Goal: Task Accomplishment & Management: Complete application form

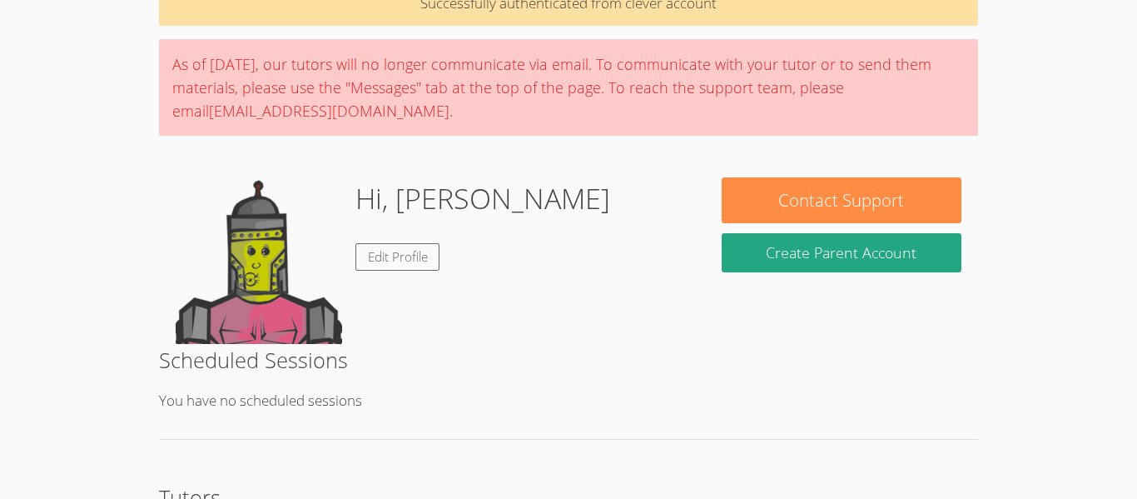
scroll to position [76, 0]
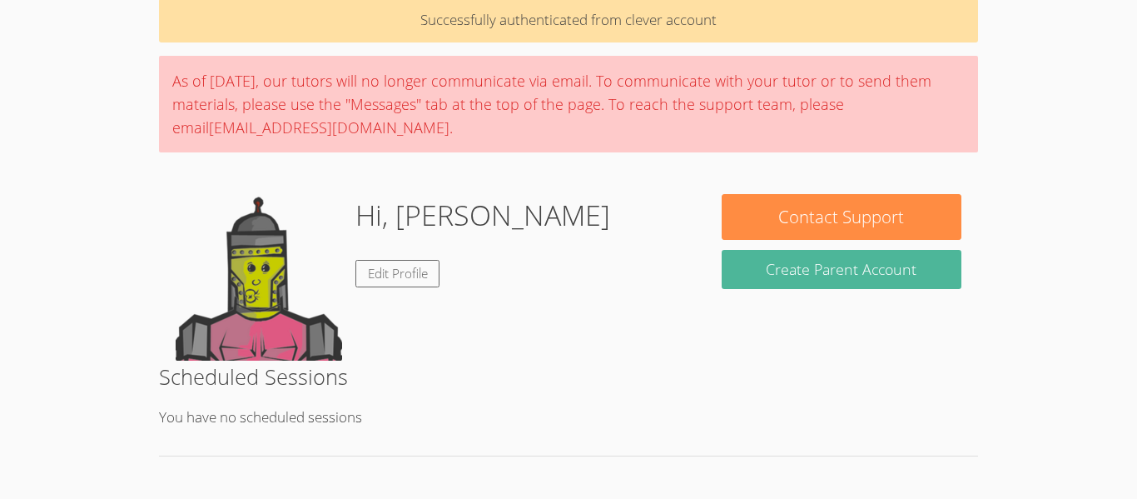
click at [862, 277] on button "Create Parent Account" at bounding box center [842, 269] width 240 height 39
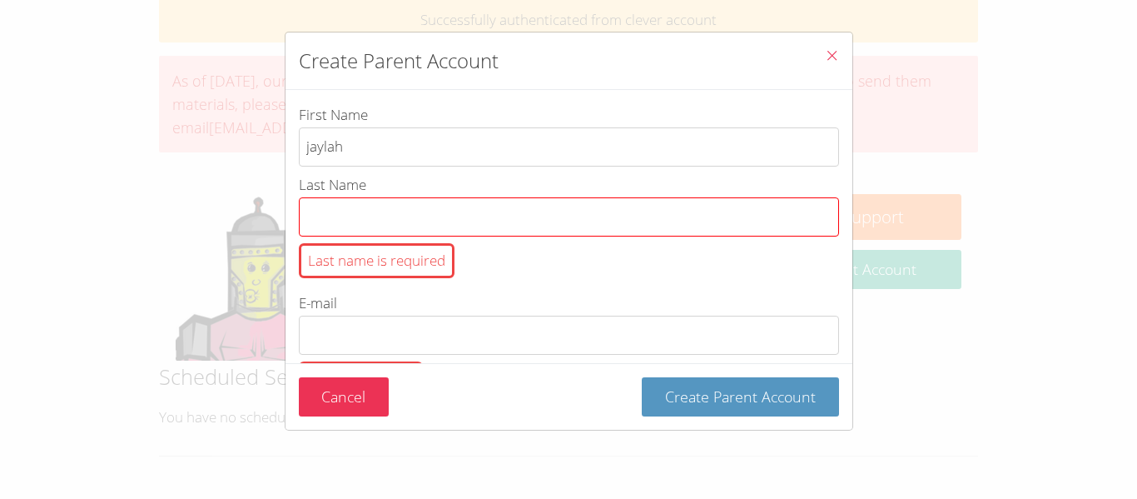
type input "jaylah"
click at [391, 214] on input "Last Name Last name is required" at bounding box center [569, 216] width 540 height 39
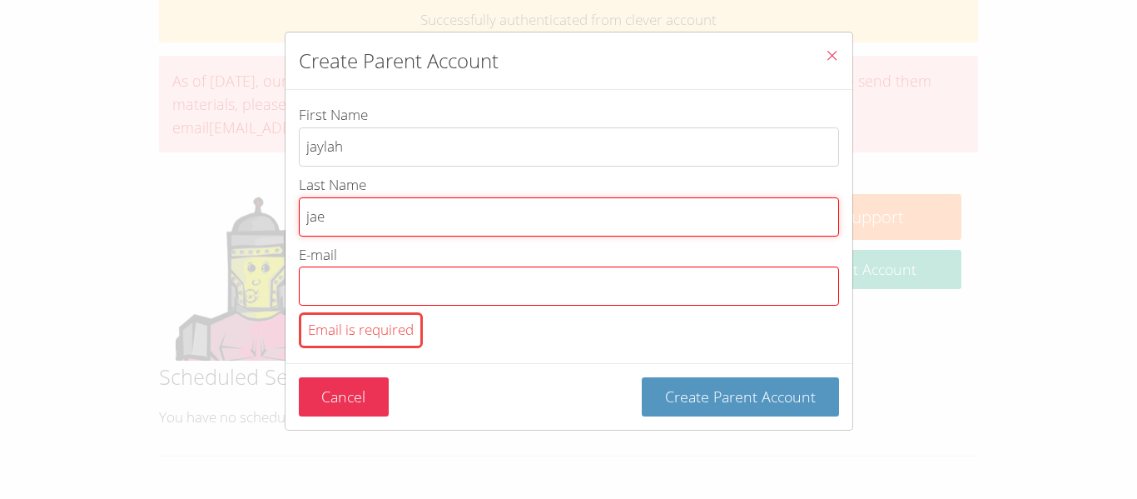
type input "jae"
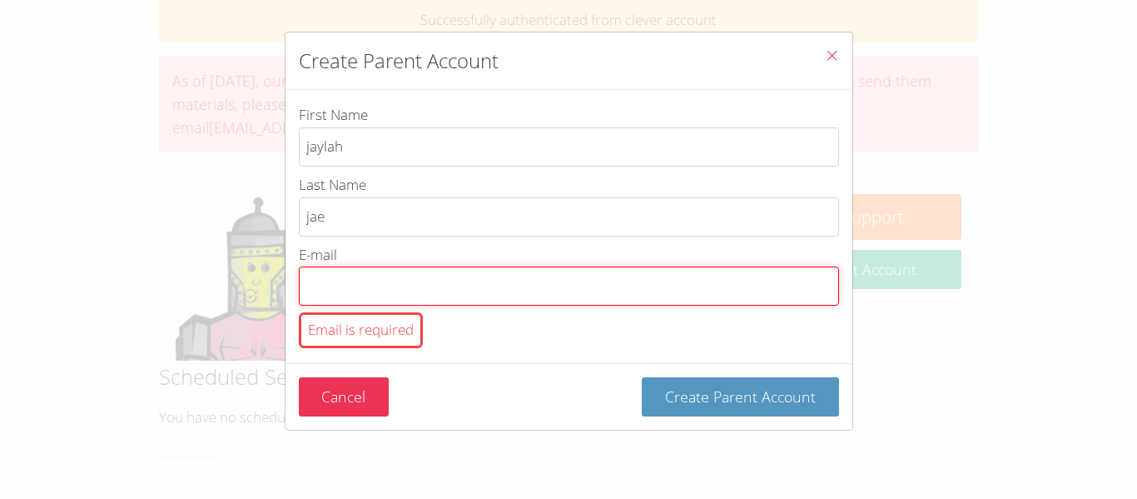
click at [422, 278] on input "E-mail Email is required" at bounding box center [569, 285] width 540 height 39
type input "[EMAIL_ADDRESS][DOMAIN_NAME]"
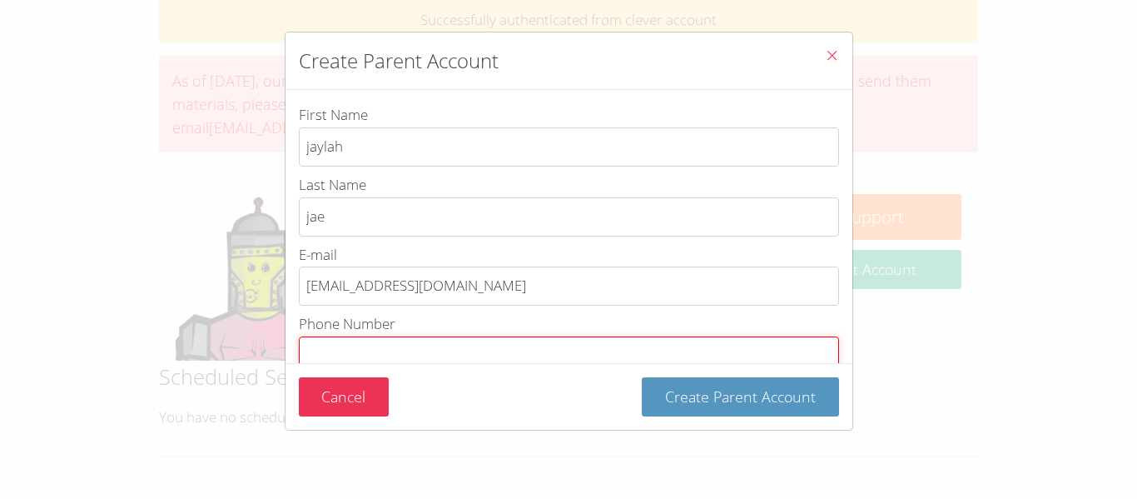
click at [385, 346] on input "Phone Number Phone number is required" at bounding box center [569, 355] width 540 height 39
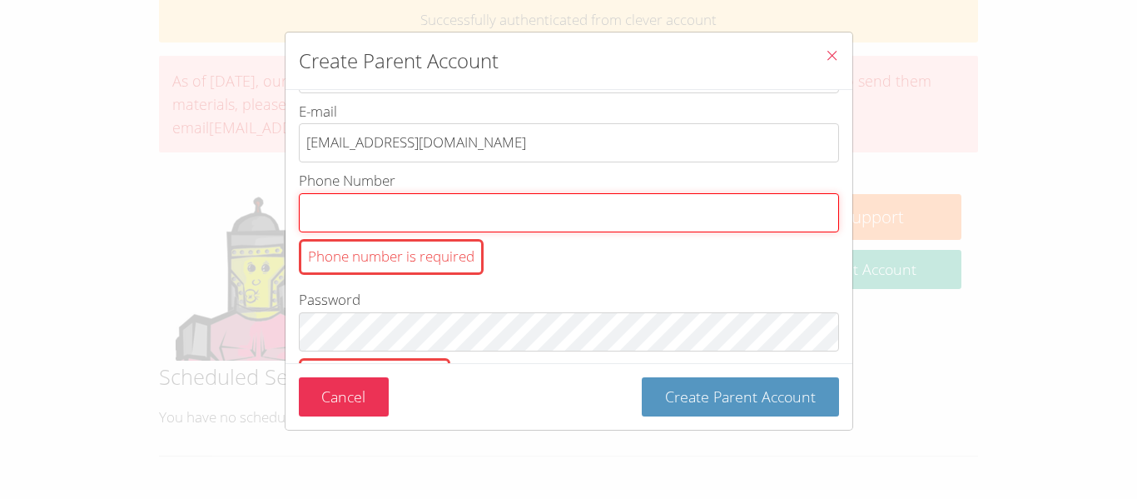
scroll to position [155, 0]
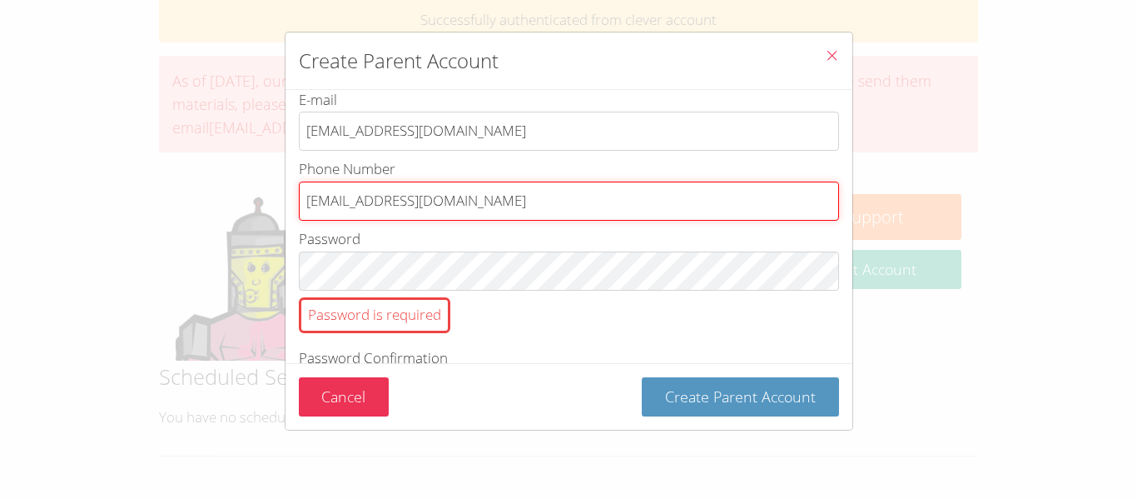
type input "[EMAIL_ADDRESS][DOMAIN_NAME]"
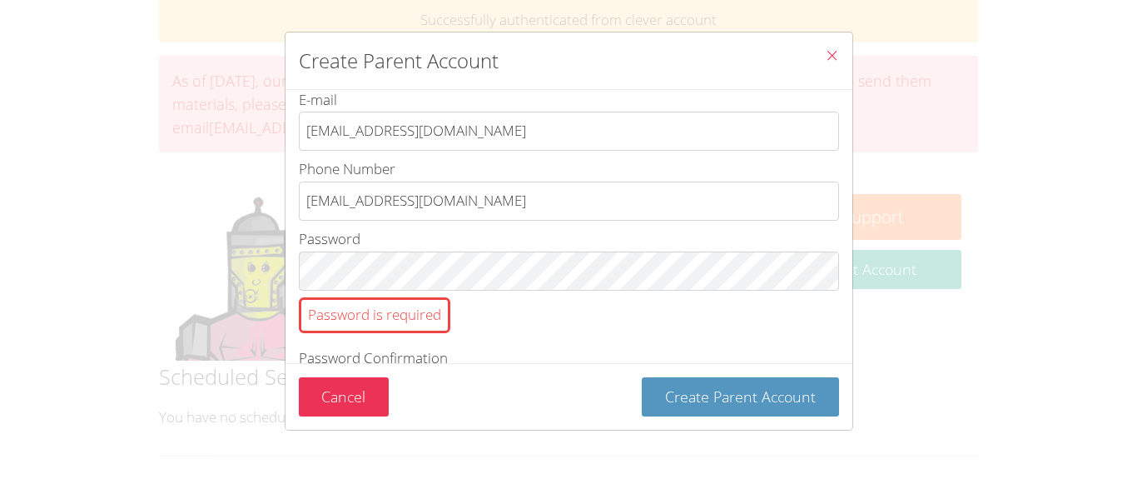
click at [341, 319] on div "Password is required" at bounding box center [375, 315] width 152 height 36
click at [344, 321] on div "Password is required" at bounding box center [375, 315] width 152 height 36
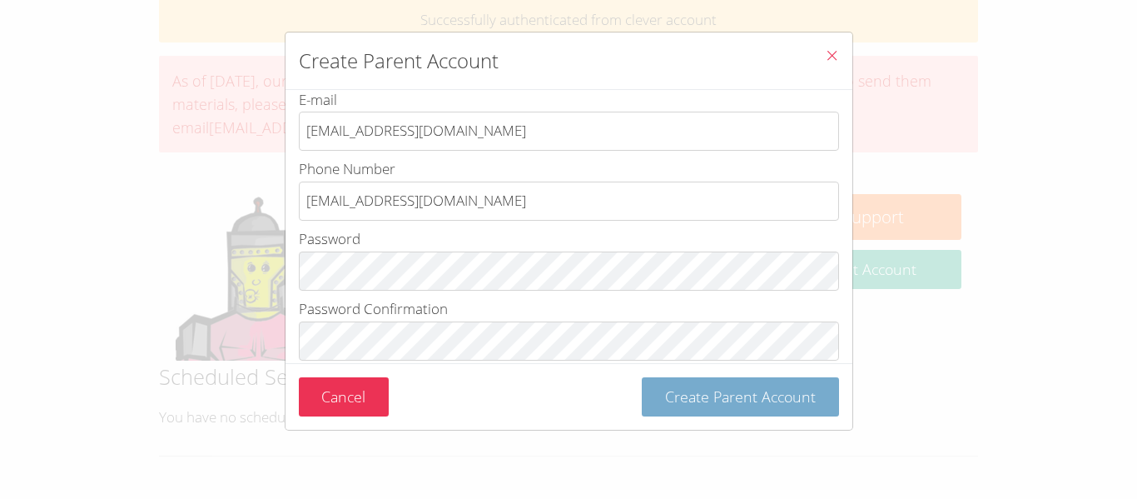
click at [778, 399] on span "Create Parent Account" at bounding box center [740, 396] width 151 height 20
click at [758, 386] on span "Create Parent Account" at bounding box center [740, 396] width 151 height 20
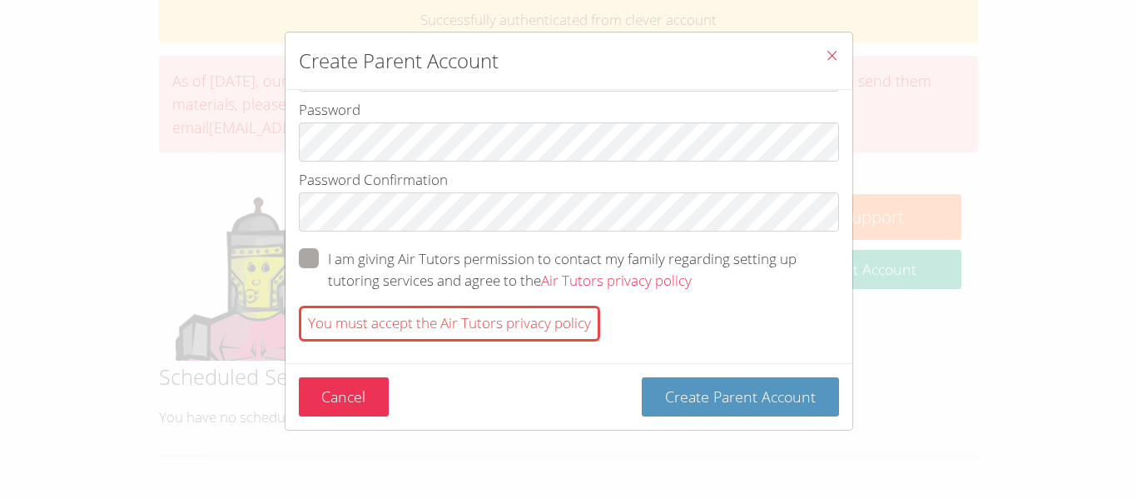
scroll to position [296, 0]
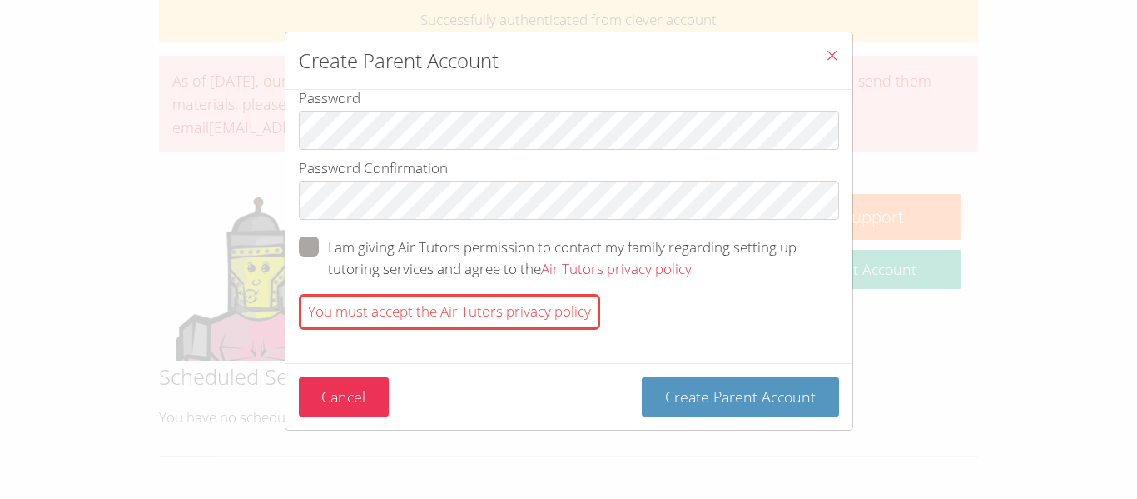
click at [692, 259] on span "btn solid green w-full" at bounding box center [692, 268] width 0 height 19
click at [692, 248] on input "I am giving Air Tutors permission to contact my family regarding setting up tut…" at bounding box center [699, 243] width 14 height 14
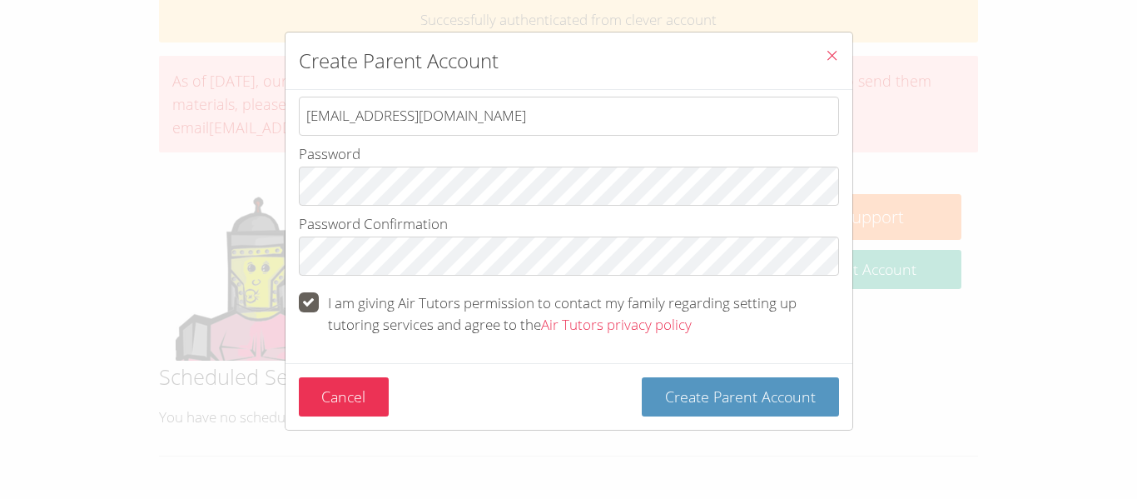
click at [692, 315] on span "btn solid green w-full" at bounding box center [692, 324] width 0 height 19
click at [692, 296] on input "I am giving Air Tutors permission to contact my family regarding setting up tut…" at bounding box center [699, 299] width 14 height 14
checkbox input "false"
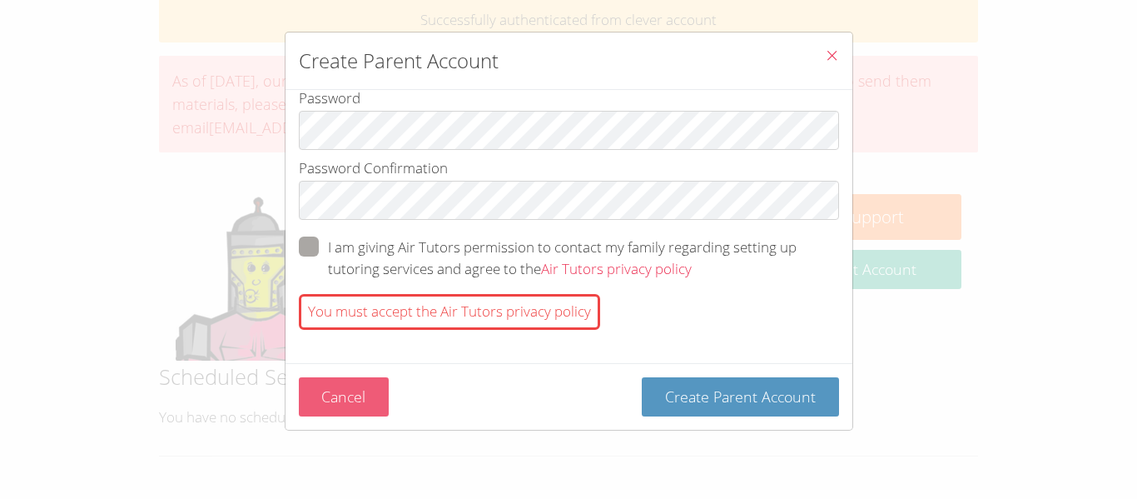
click at [333, 382] on button "Cancel" at bounding box center [344, 396] width 91 height 39
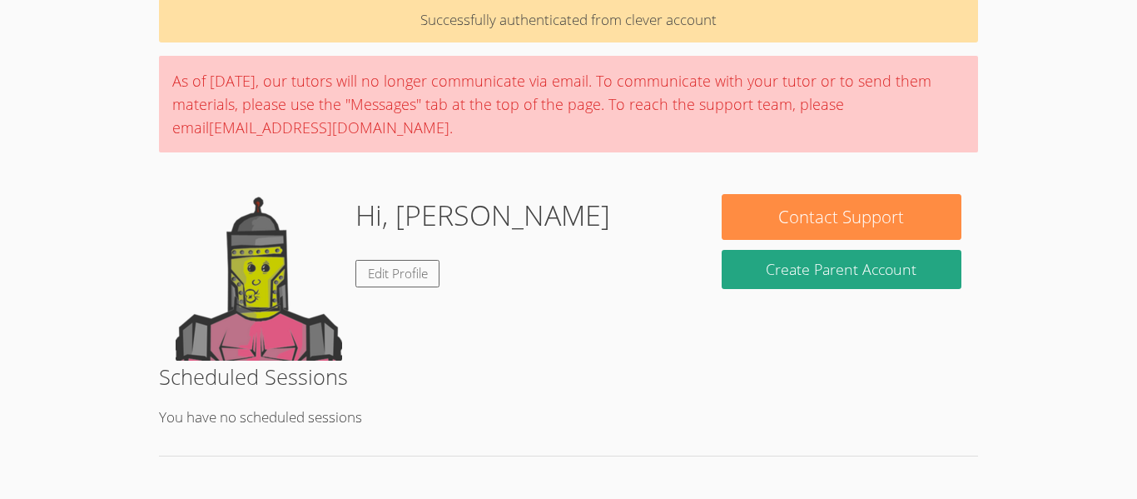
click at [606, 202] on div "Hi, [PERSON_NAME] Edit Profile" at bounding box center [432, 277] width 513 height 167
